Goal: Information Seeking & Learning: Learn about a topic

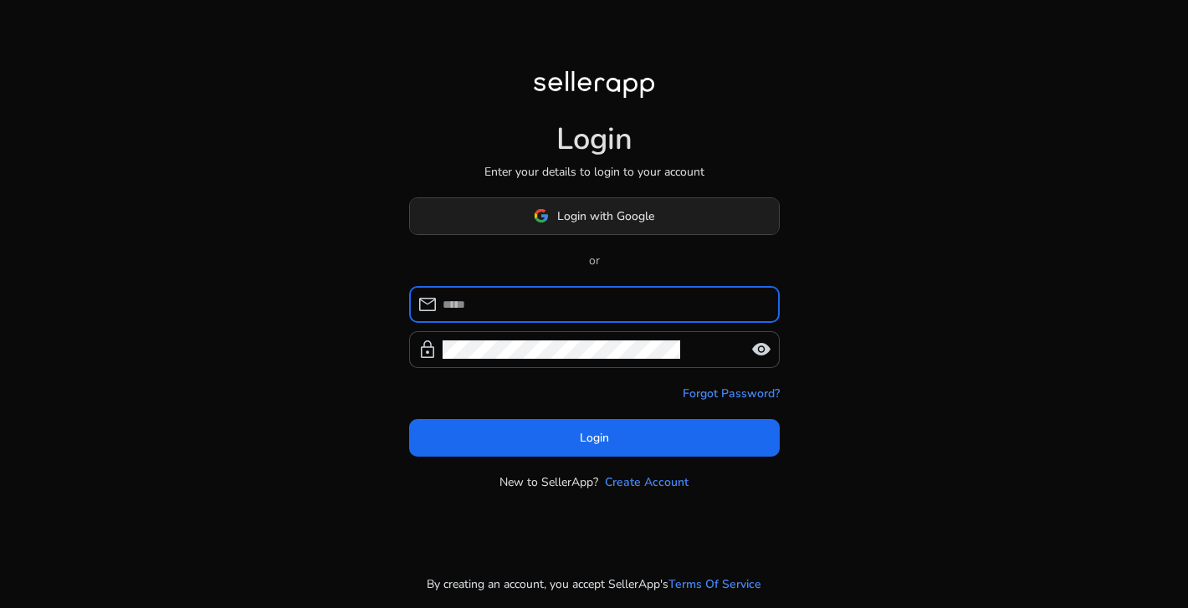
click at [606, 213] on span "Login with Google" at bounding box center [605, 216] width 97 height 18
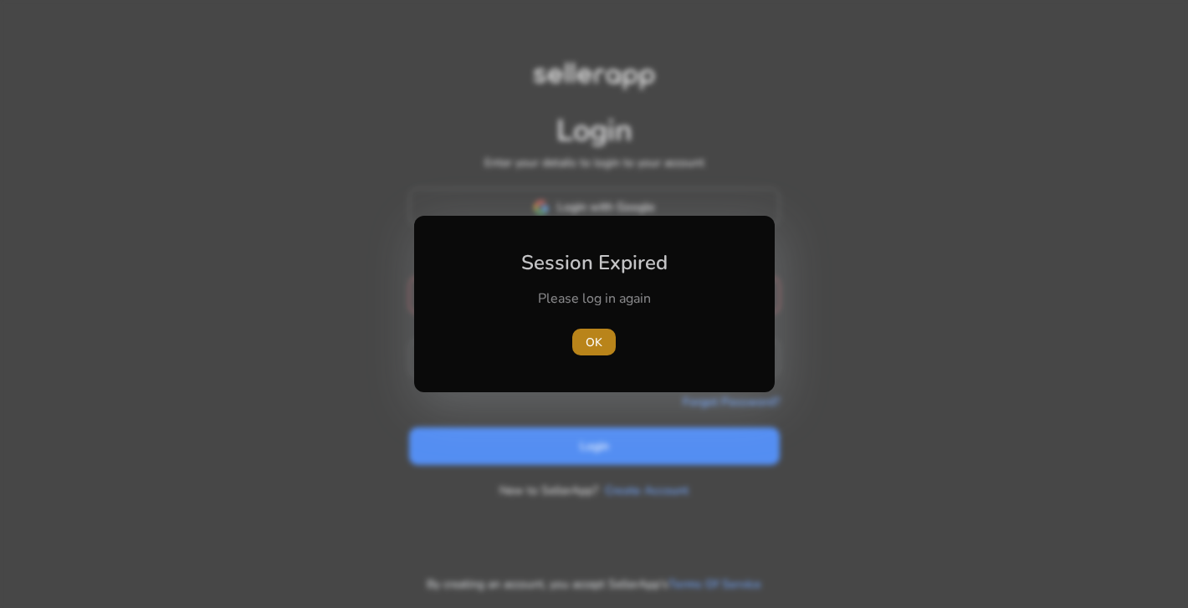
click at [600, 334] on span "OK" at bounding box center [594, 343] width 17 height 18
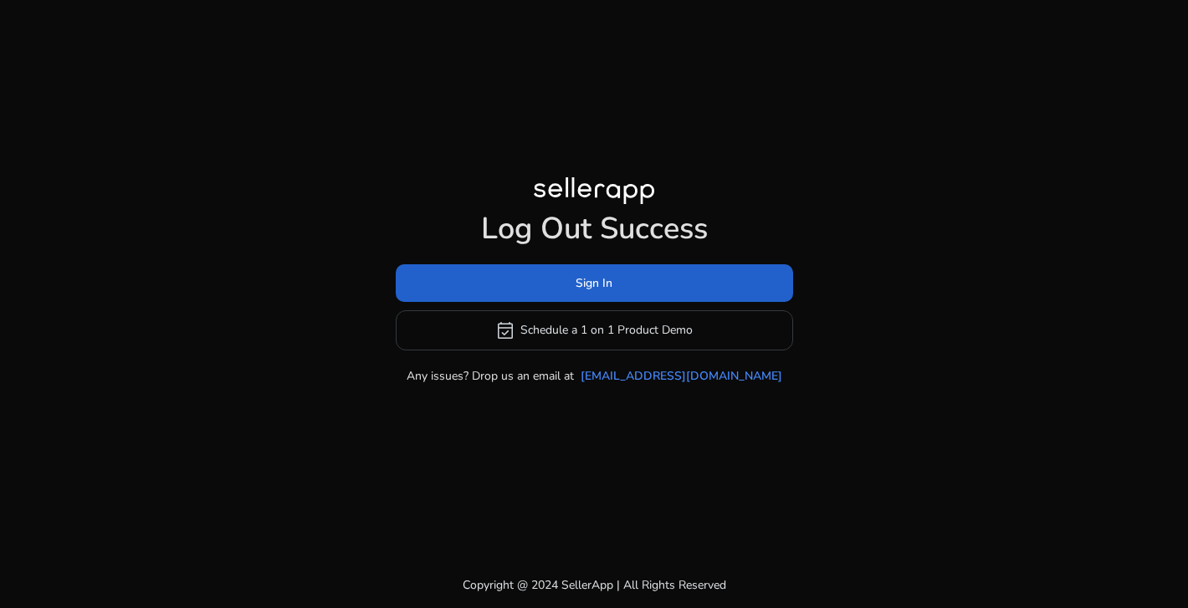
click at [601, 284] on span "Sign In" at bounding box center [594, 283] width 37 height 18
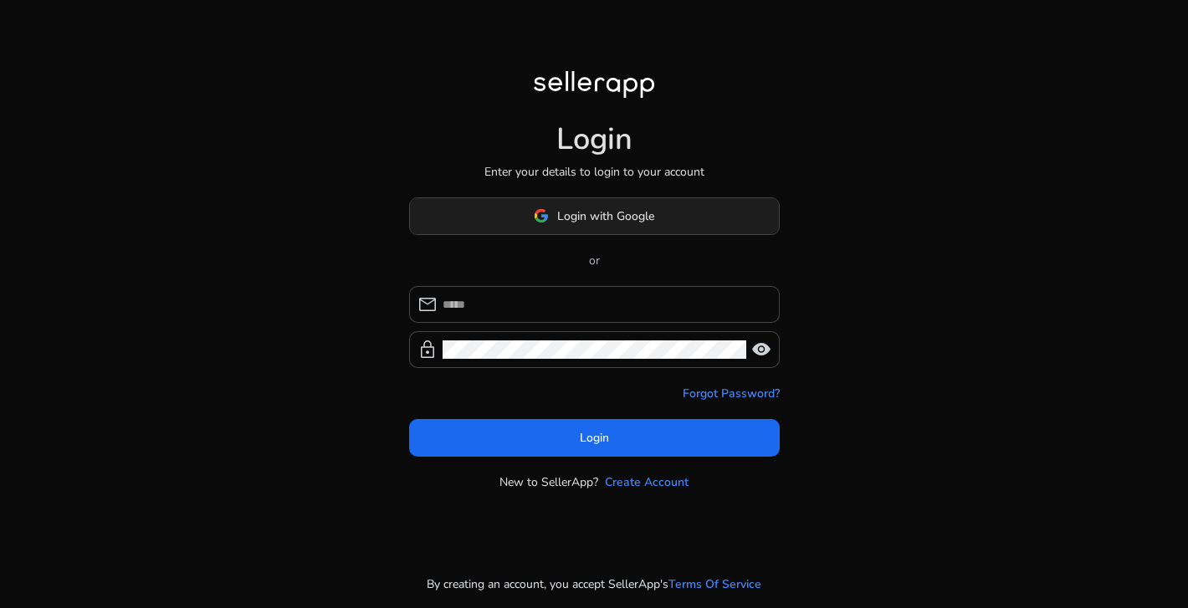
click at [619, 221] on span "Login with Google" at bounding box center [605, 216] width 97 height 18
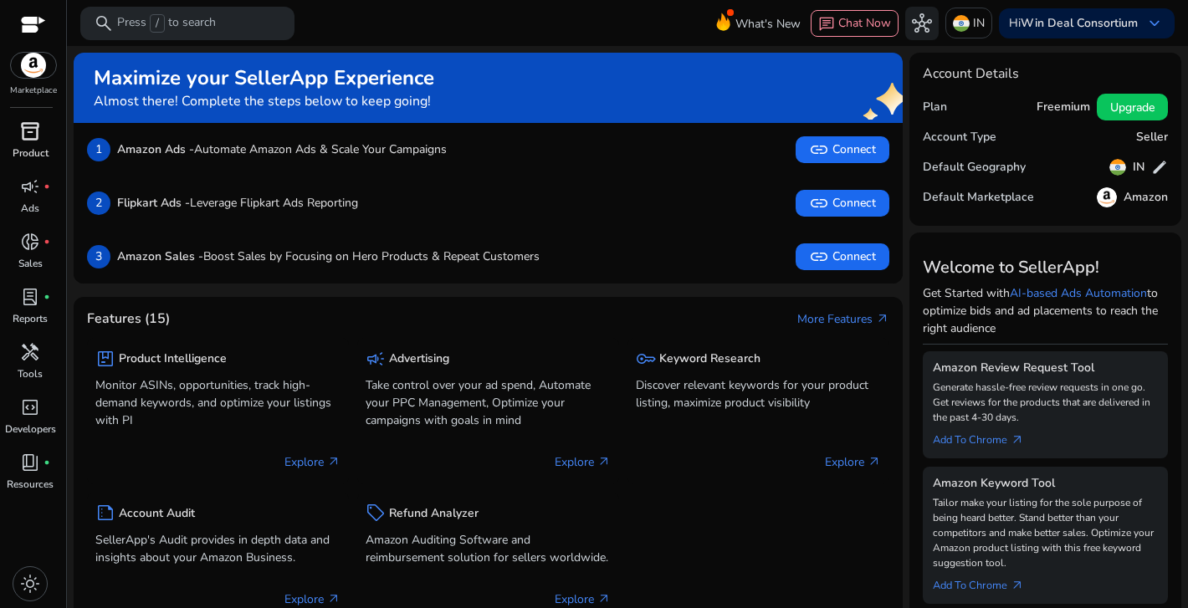
click at [30, 131] on span "inventory_2" at bounding box center [30, 131] width 20 height 20
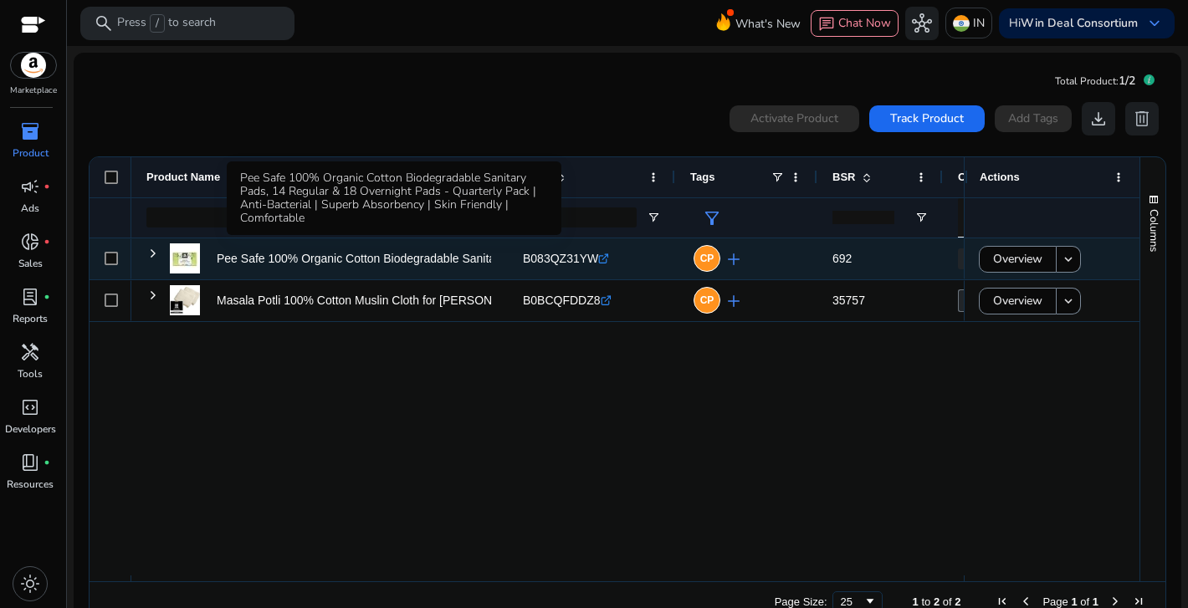
click at [403, 255] on p "Pee Safe 100% Organic Cotton Biodegradable Sanitary Pads, 14..." at bounding box center [391, 259] width 348 height 34
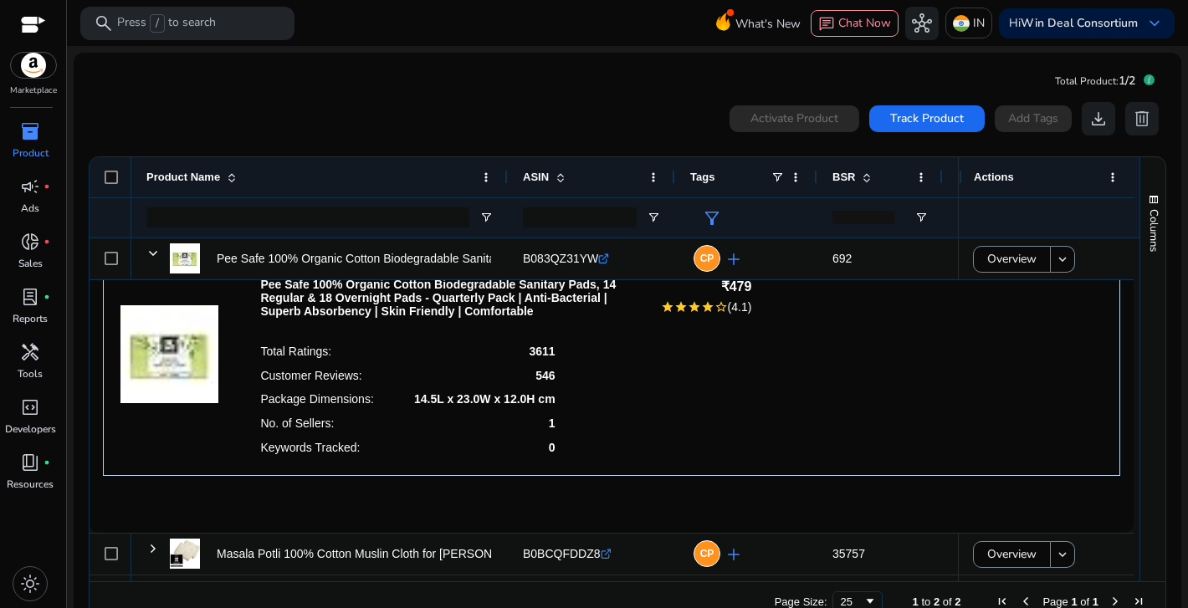
scroll to position [36, 0]
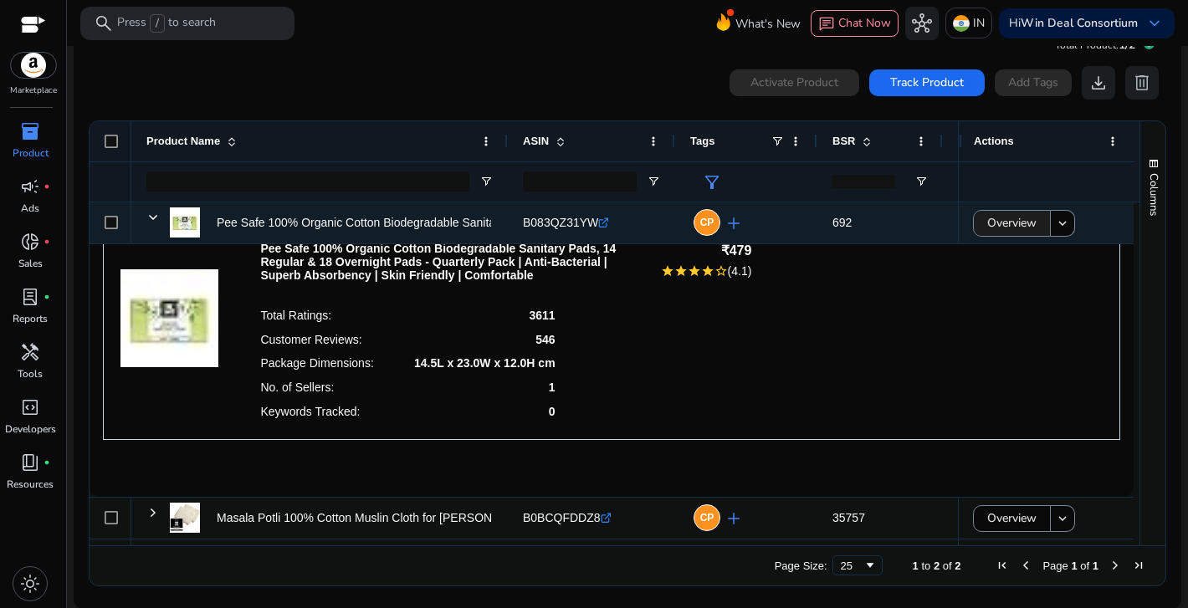
click at [1006, 220] on span "Overview" at bounding box center [1011, 223] width 49 height 34
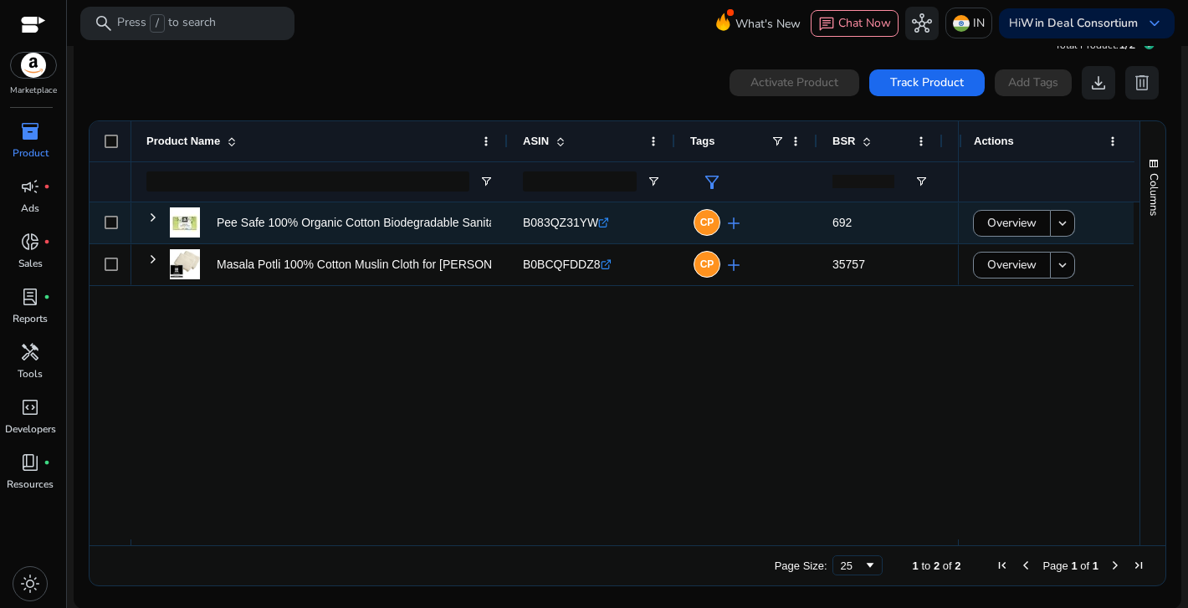
scroll to position [0, 0]
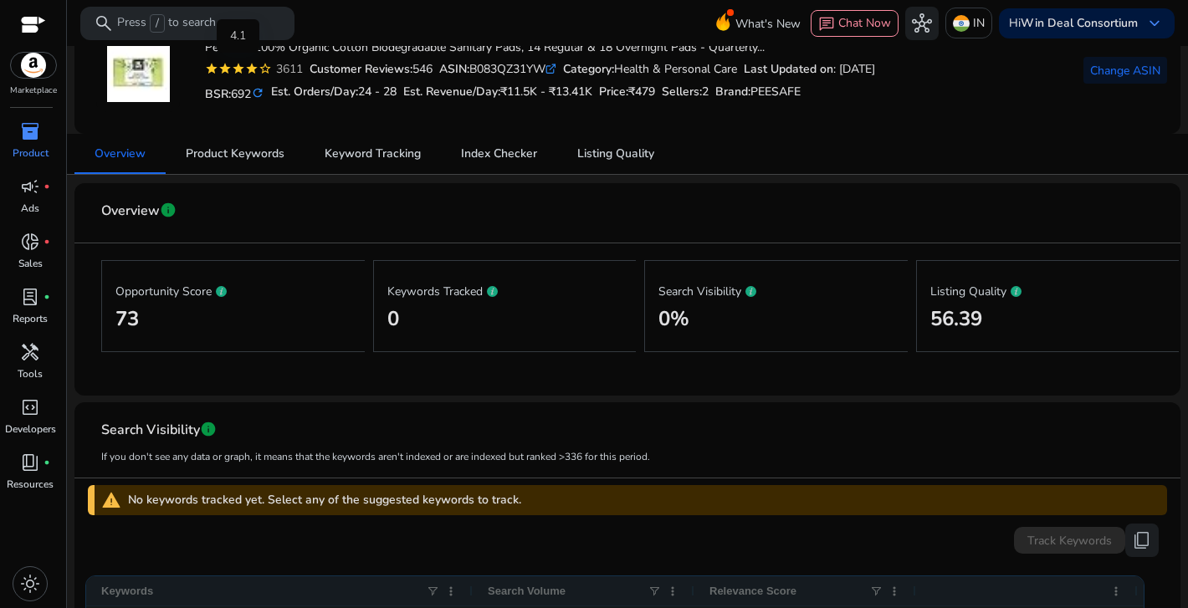
scroll to position [100, 0]
click at [242, 161] on span "Product Keywords" at bounding box center [235, 156] width 99 height 12
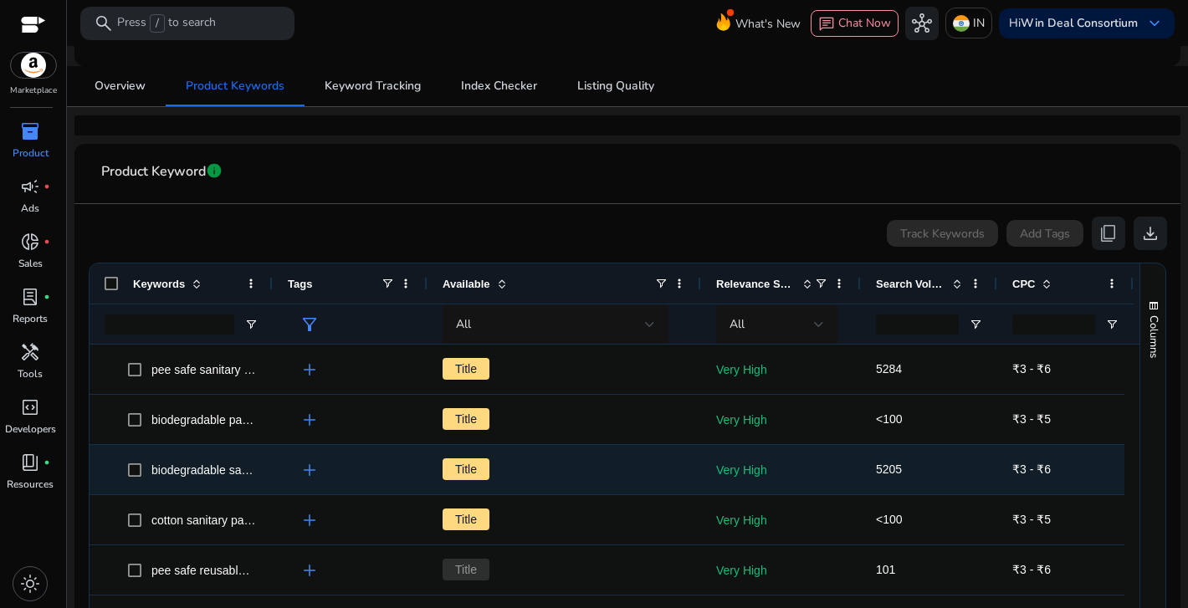
scroll to position [0, 15]
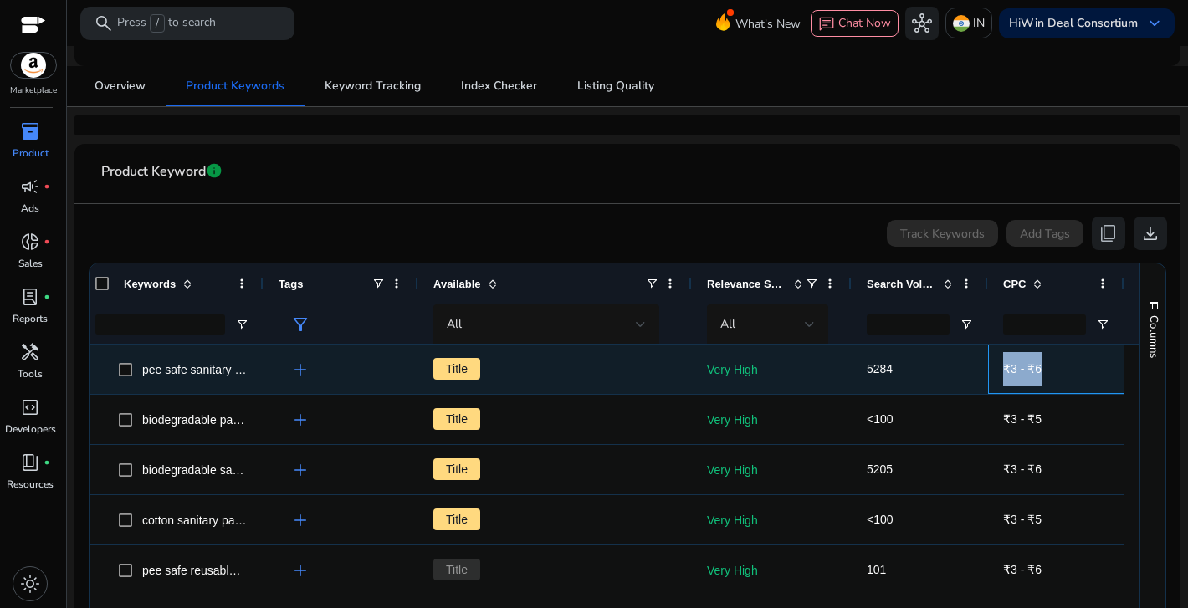
drag, startPoint x: 987, startPoint y: 364, endPoint x: 1068, endPoint y: 362, distance: 80.3
click at [1068, 362] on div "₹3 - ₹6" at bounding box center [1056, 369] width 136 height 49
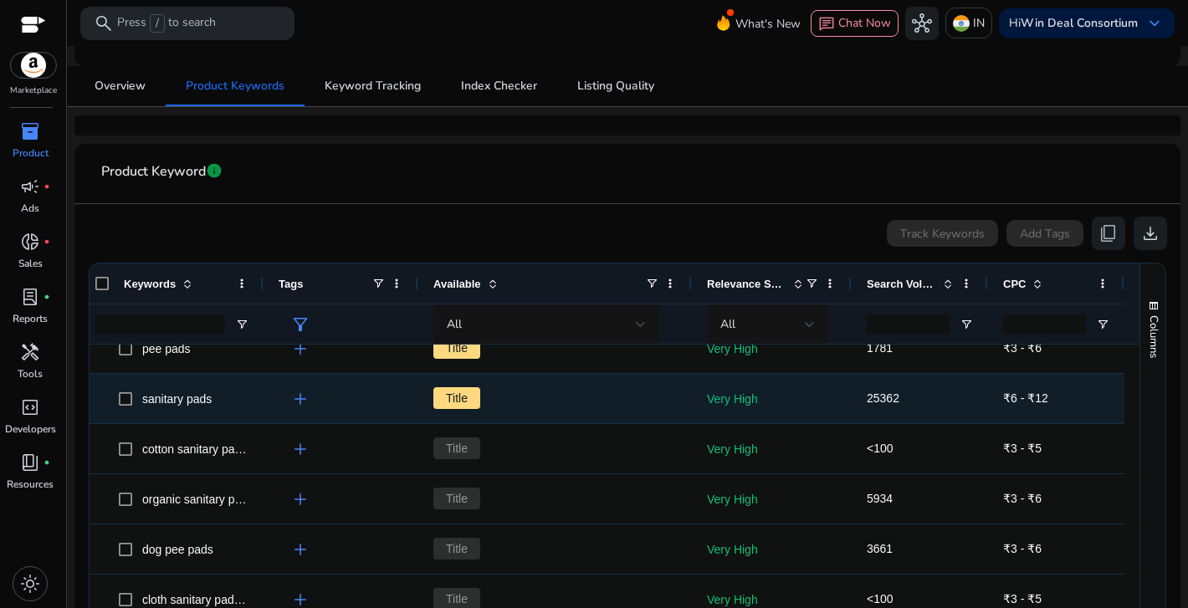
scroll to position [0, 0]
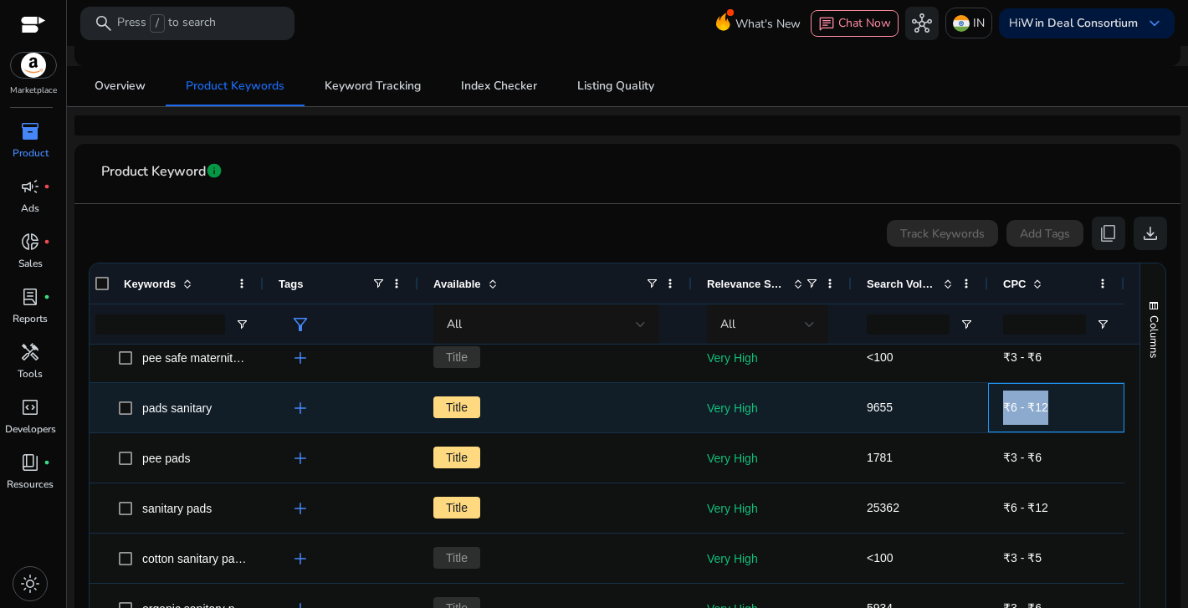
drag, startPoint x: 994, startPoint y: 404, endPoint x: 1074, endPoint y: 407, distance: 80.4
click at [1074, 407] on div "₹6 - ₹12" at bounding box center [1056, 407] width 136 height 49
